Goal: Navigation & Orientation: Go to known website

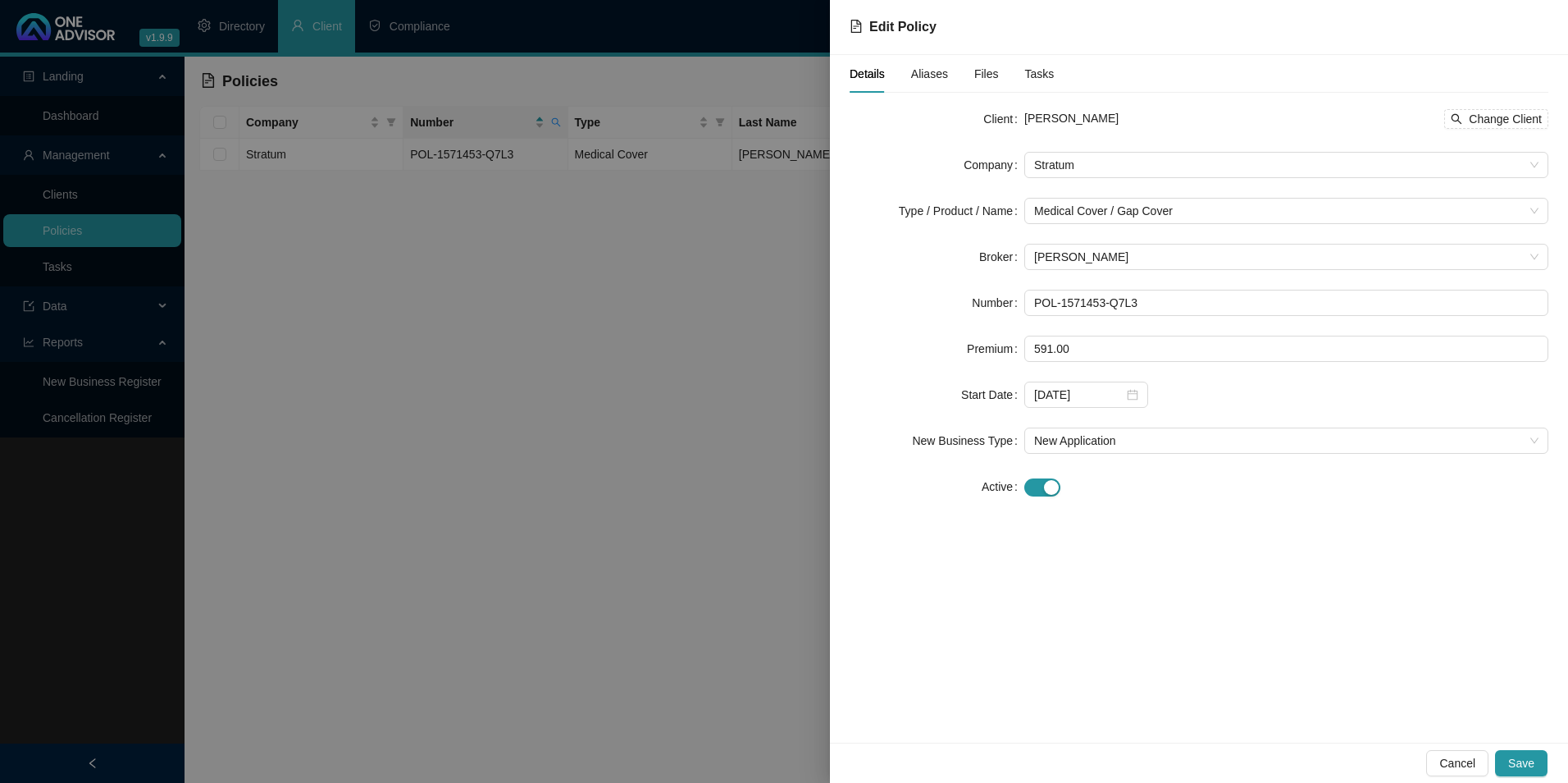
click at [627, 299] on div at bounding box center [784, 391] width 1568 height 783
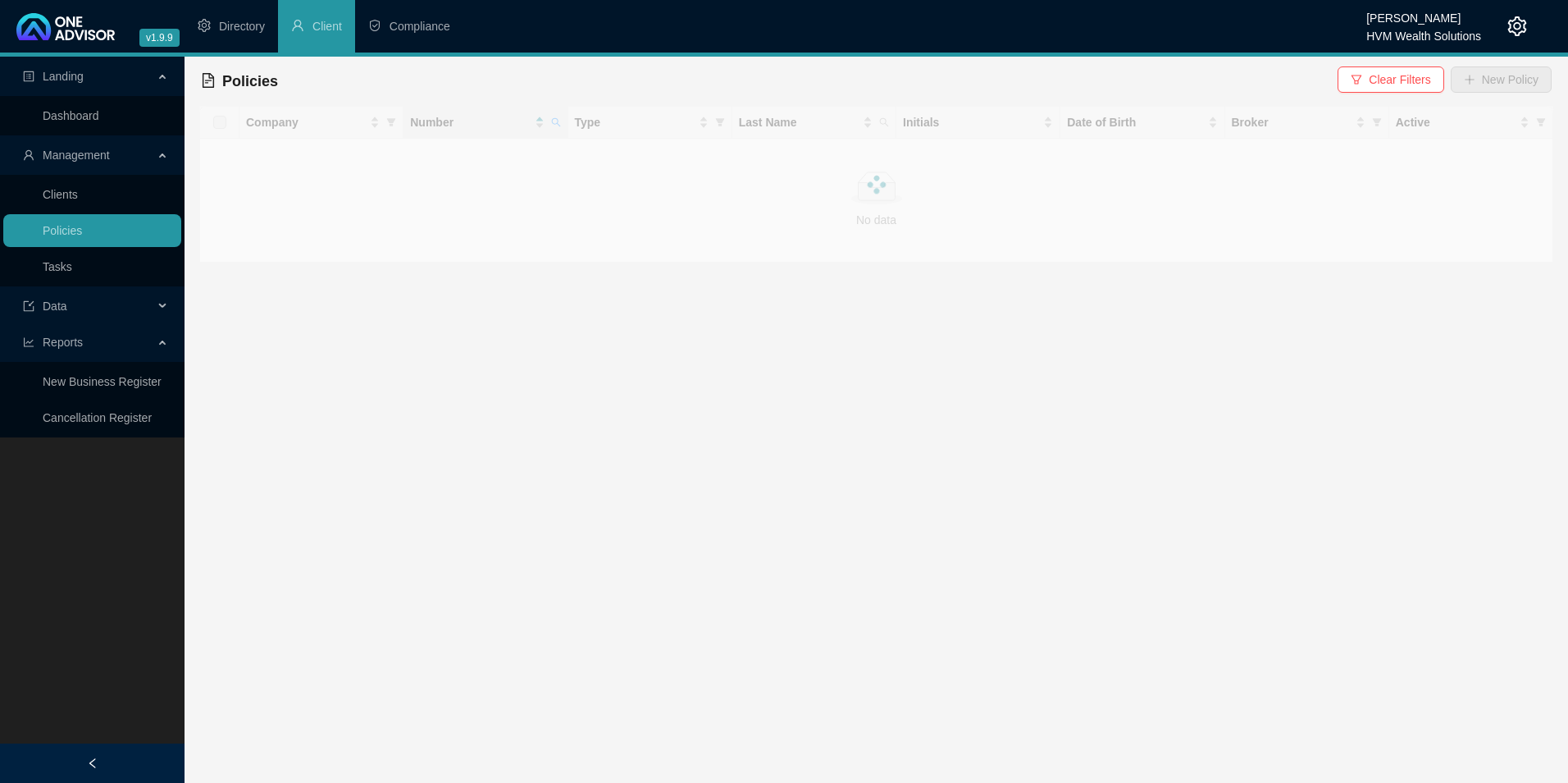
click at [1520, 24] on icon "setting" at bounding box center [1517, 25] width 19 height 20
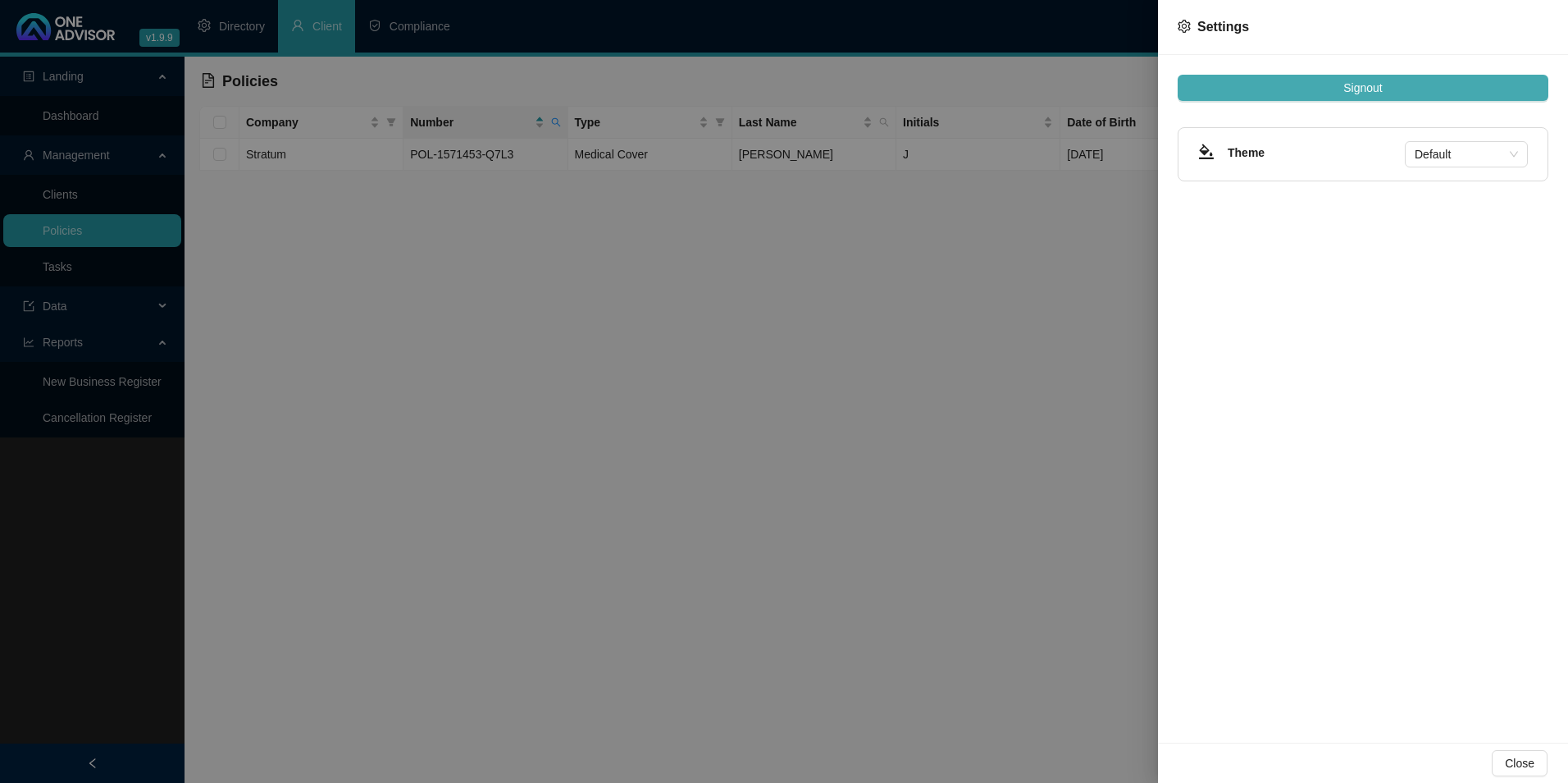
click at [1408, 99] on button "Signout" at bounding box center [1362, 87] width 370 height 26
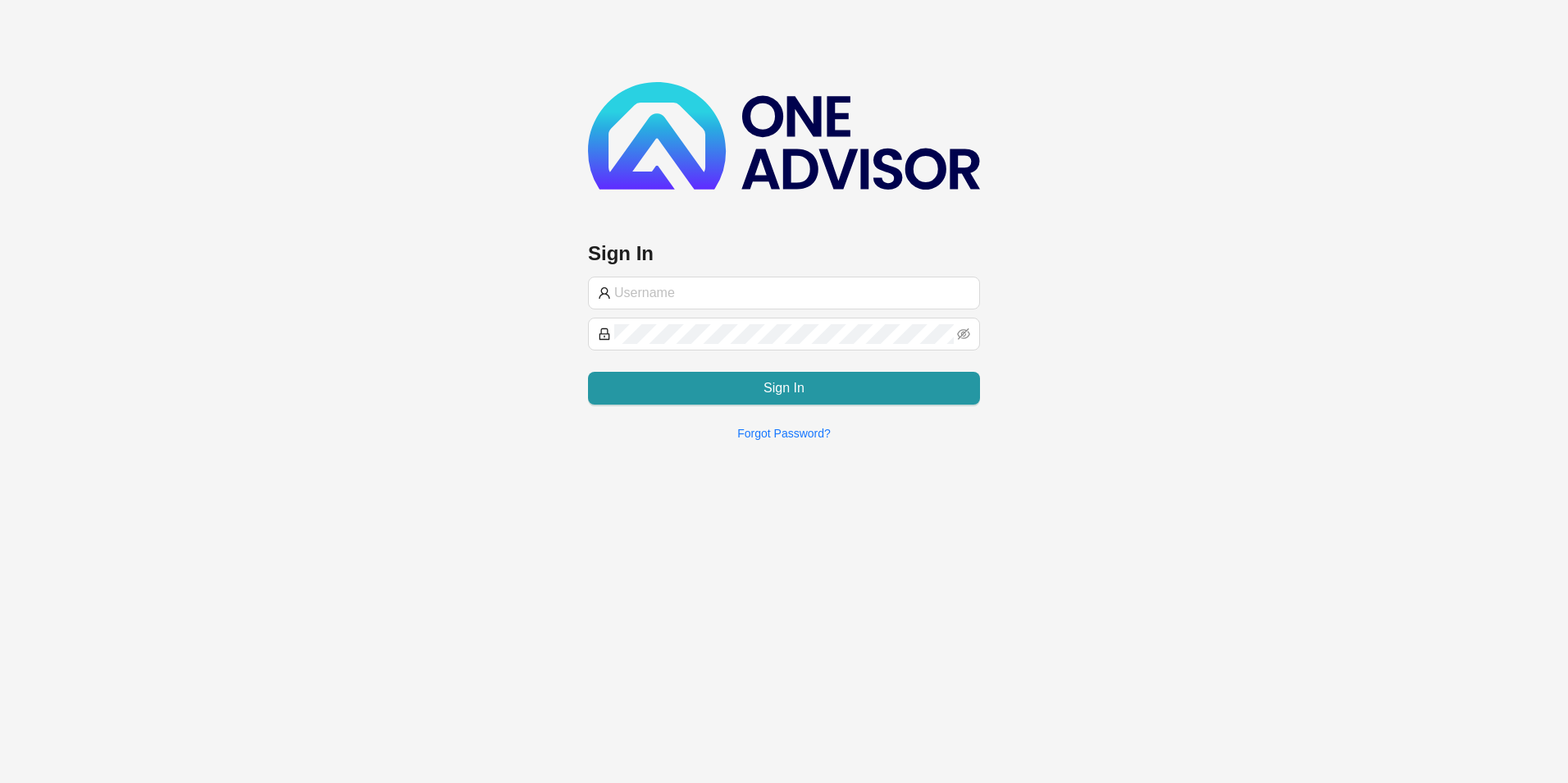
type input "[PERSON_NAME]@hvmws"
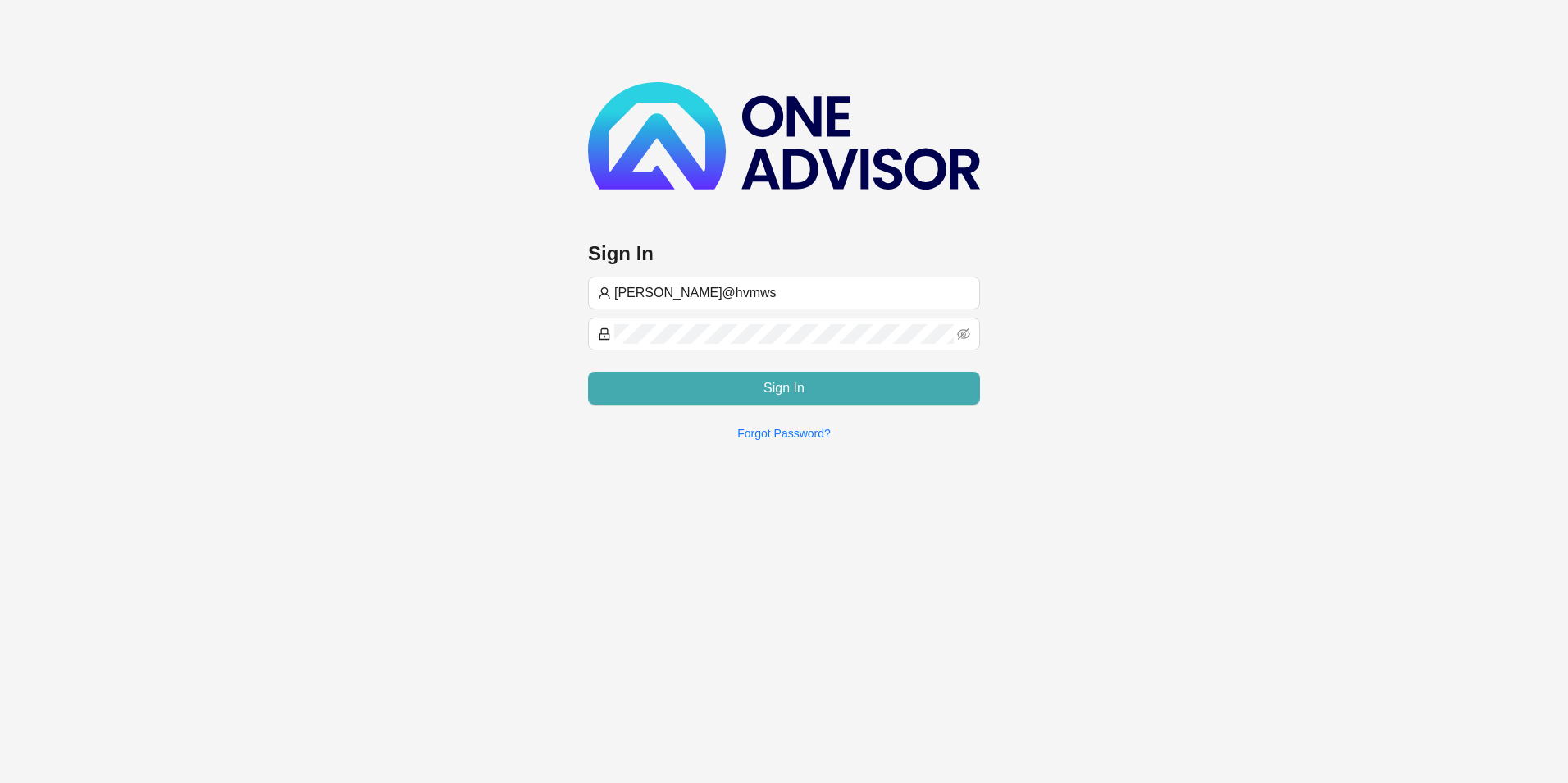
click at [857, 399] on button "Sign In" at bounding box center [784, 387] width 392 height 33
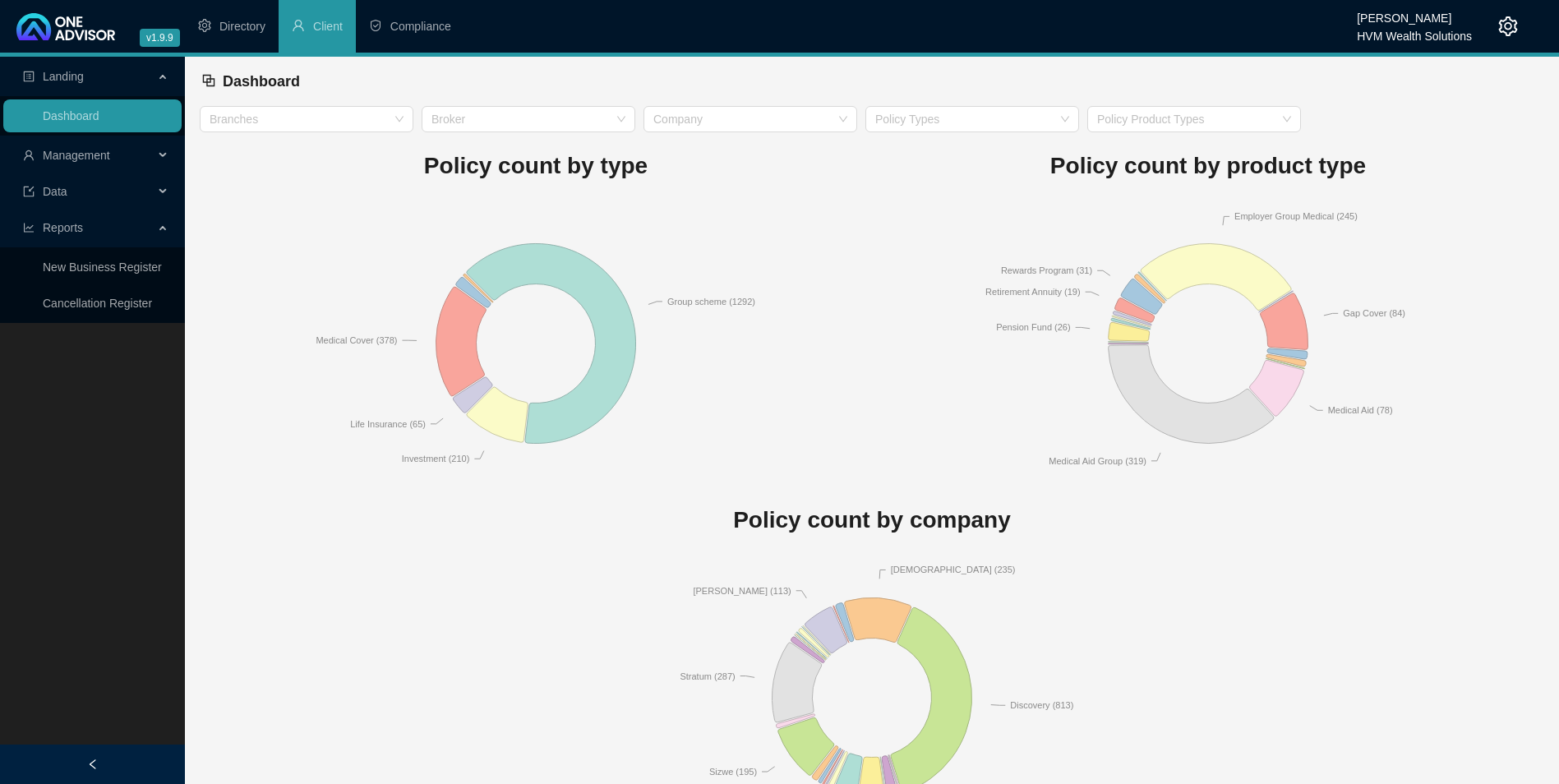
click at [1508, 29] on icon "setting" at bounding box center [1508, 25] width 19 height 20
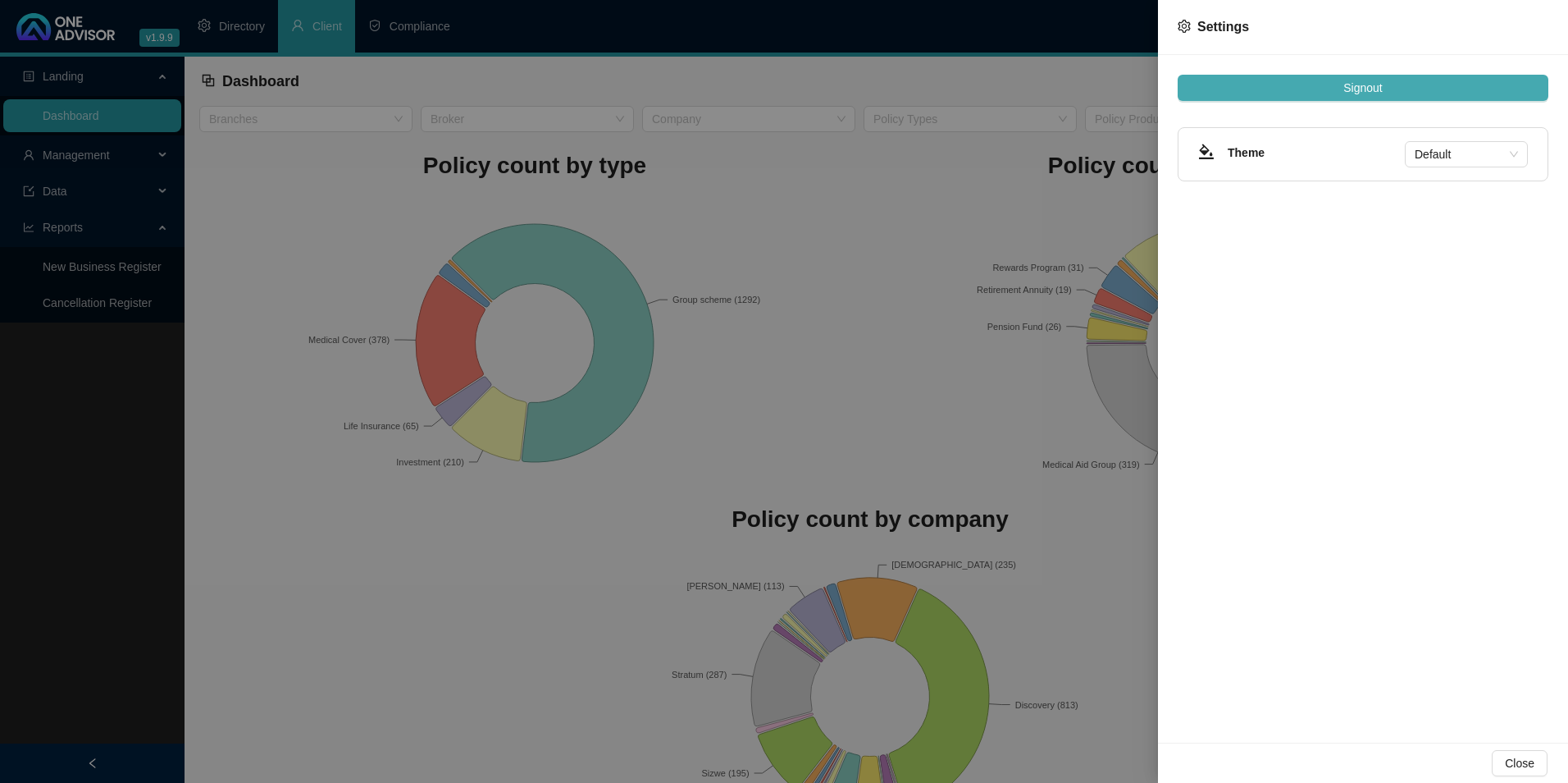
click at [1271, 84] on button "Signout" at bounding box center [1362, 87] width 370 height 26
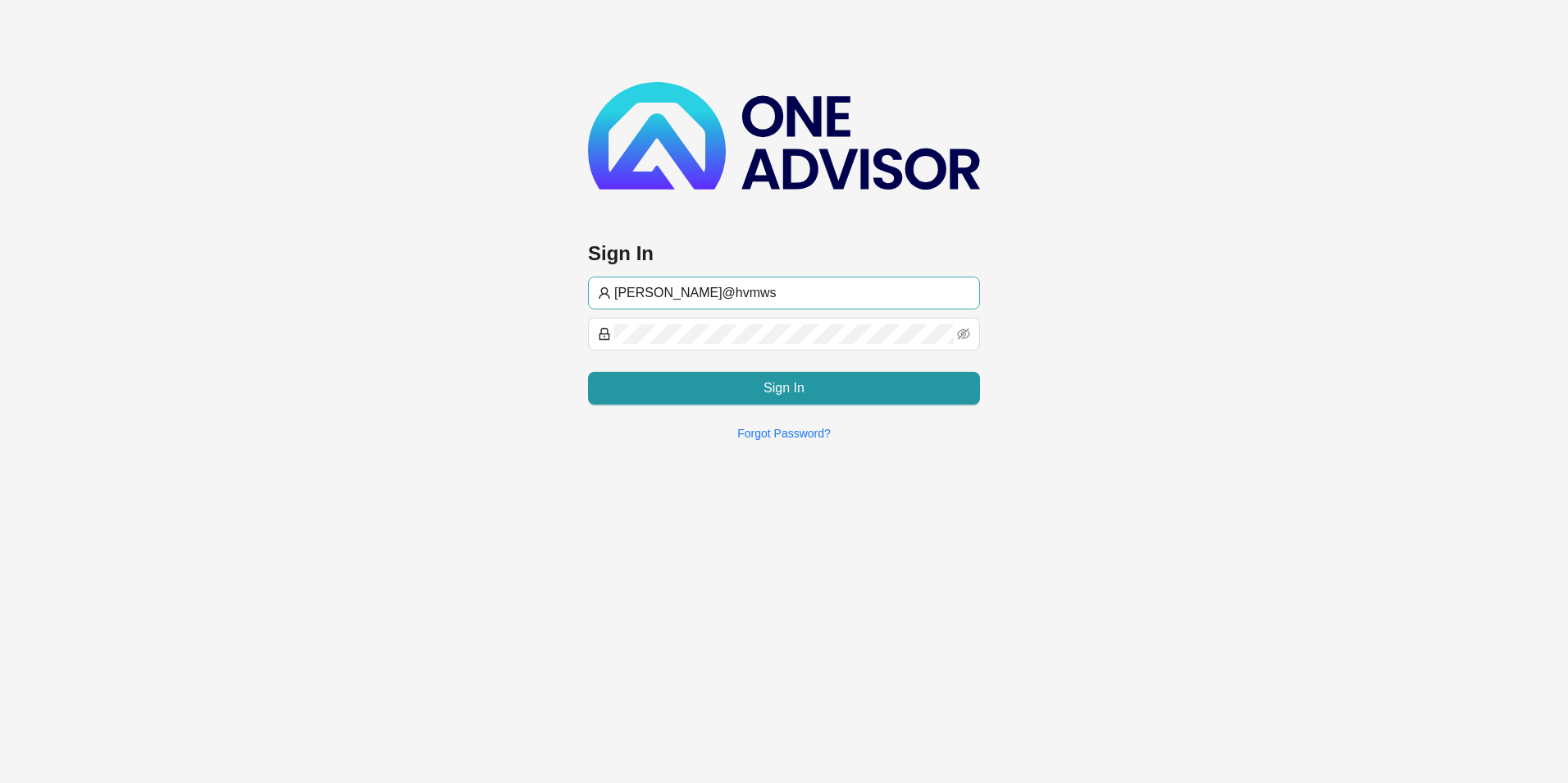
click at [751, 293] on input "[PERSON_NAME]@hvmws" at bounding box center [792, 292] width 356 height 20
type input "[EMAIL_ADDRESS][DOMAIN_NAME]"
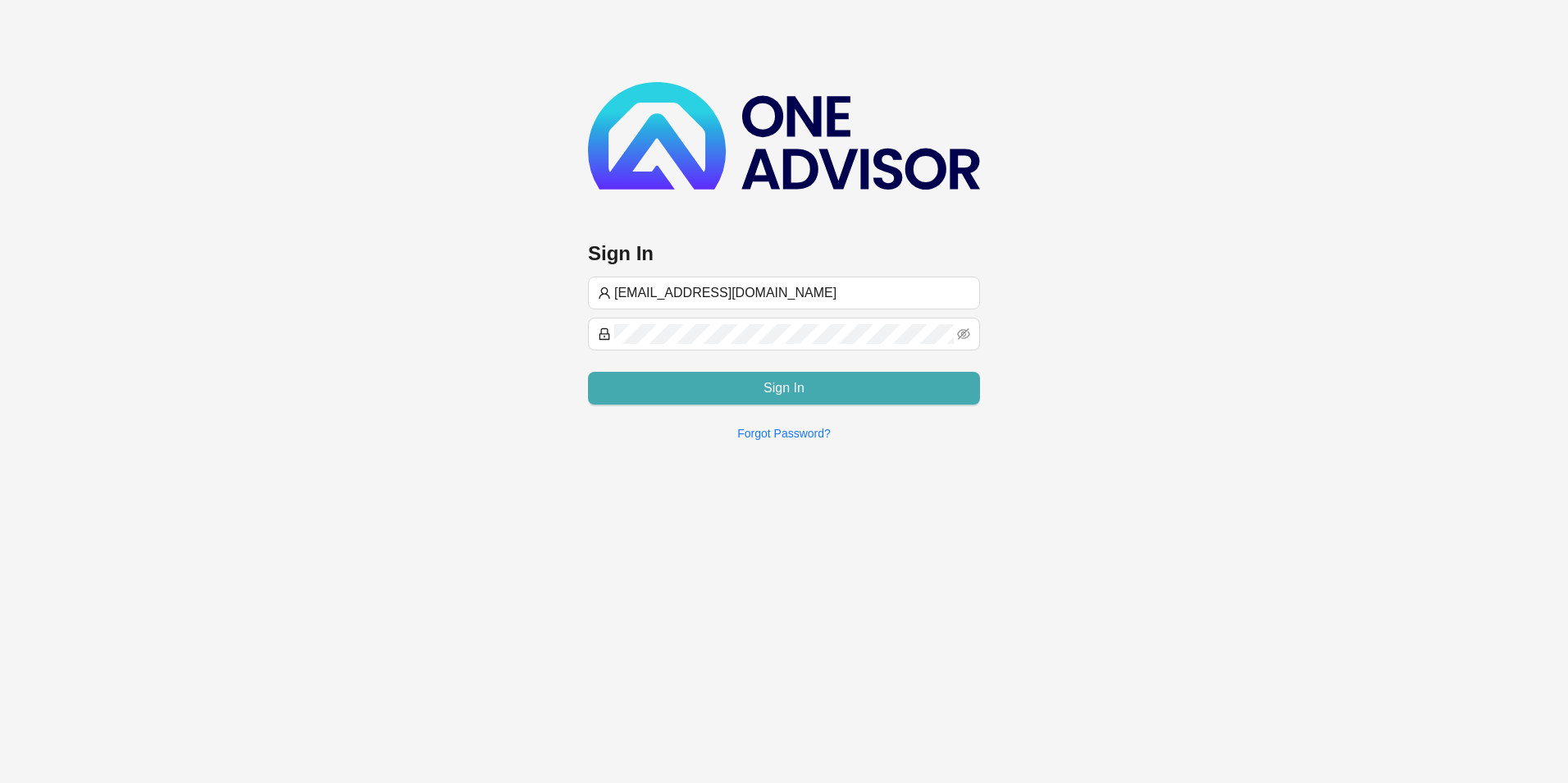
click at [724, 388] on button "Sign In" at bounding box center [784, 387] width 392 height 33
